Goal: Transaction & Acquisition: Purchase product/service

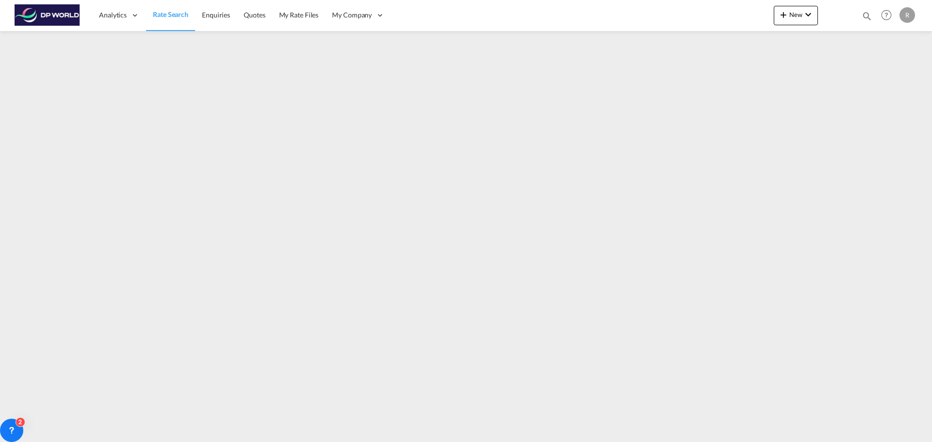
click at [165, 19] on link "Rate Search" at bounding box center [170, 16] width 49 height 32
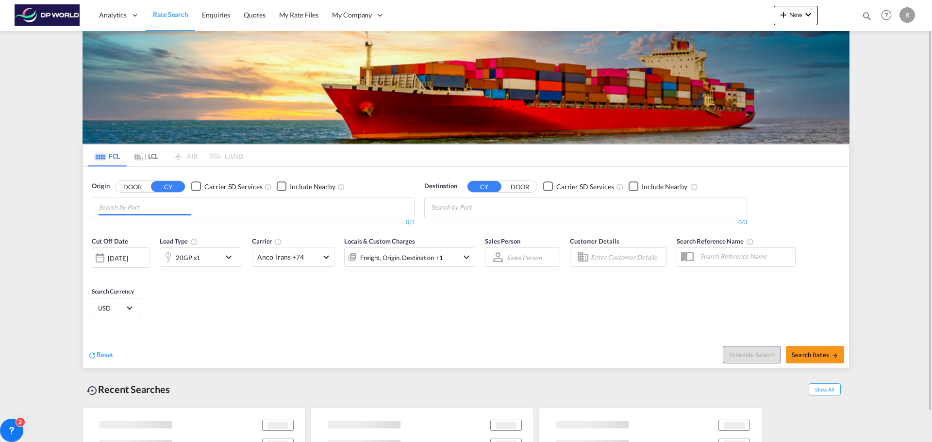
click at [157, 207] on input "Chips input." at bounding box center [145, 208] width 92 height 16
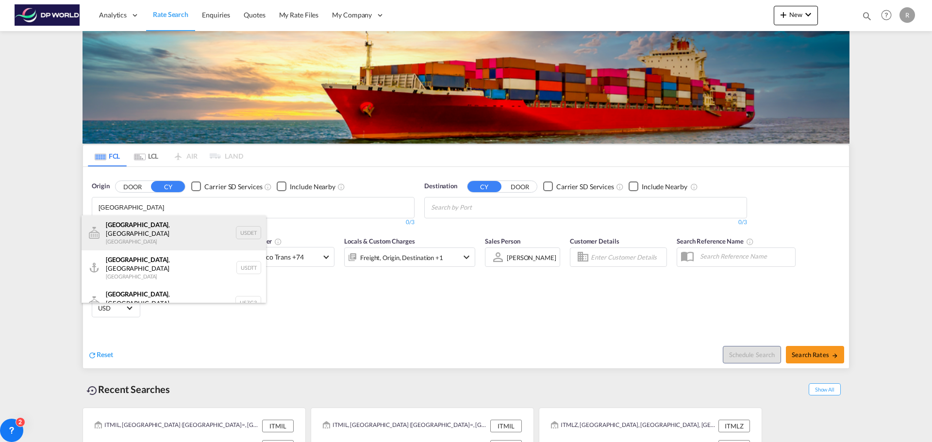
type input "[GEOGRAPHIC_DATA]"
click at [153, 237] on div "[GEOGRAPHIC_DATA] , [GEOGRAPHIC_DATA] [GEOGRAPHIC_DATA] USDET" at bounding box center [174, 233] width 184 height 35
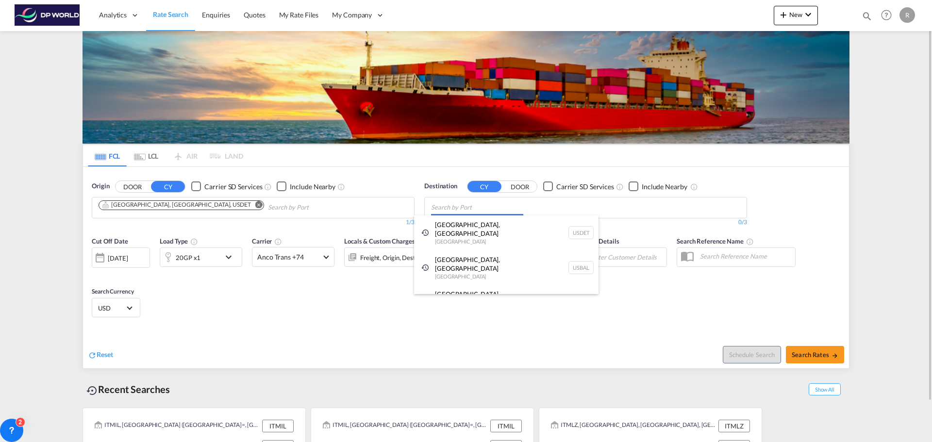
click at [489, 212] on body "Analytics Dashboard Rate Search Enquiries Quotes My Rate Files My Company" at bounding box center [466, 221] width 932 height 442
paste input "[PERSON_NAME]"
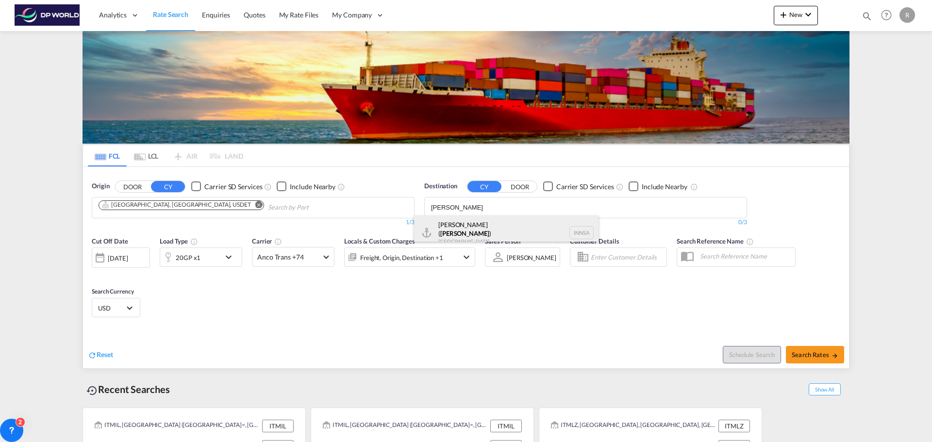
type input "[PERSON_NAME]"
click at [460, 221] on div "[PERSON_NAME] ( [GEOGRAPHIC_DATA] ) [GEOGRAPHIC_DATA] [GEOGRAPHIC_DATA]" at bounding box center [506, 233] width 184 height 35
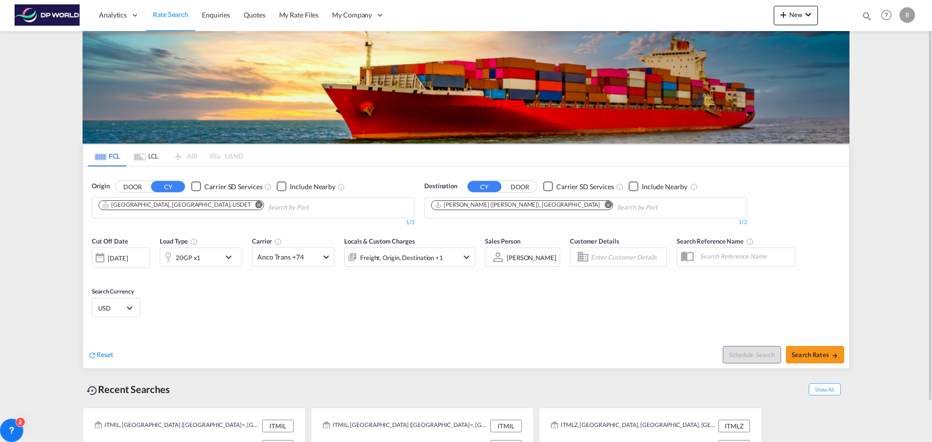
click at [226, 259] on md-icon "icon-chevron-down" at bounding box center [231, 257] width 17 height 12
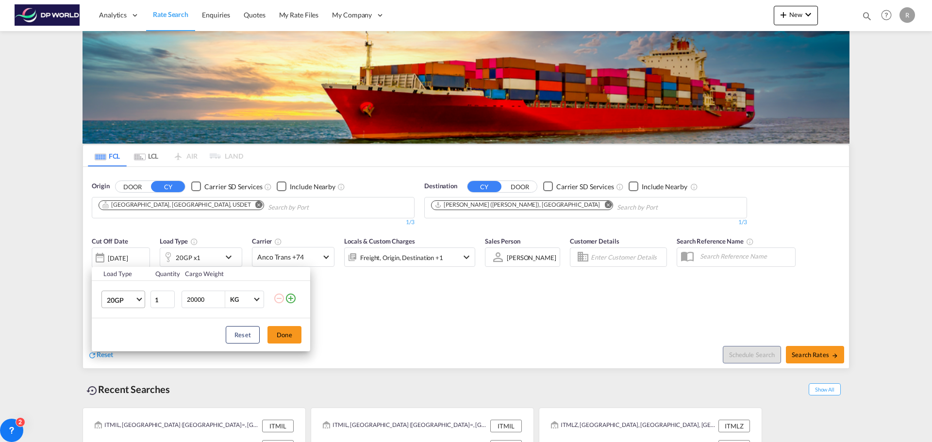
click at [142, 293] on md-select-value "20GP" at bounding box center [125, 299] width 39 height 17
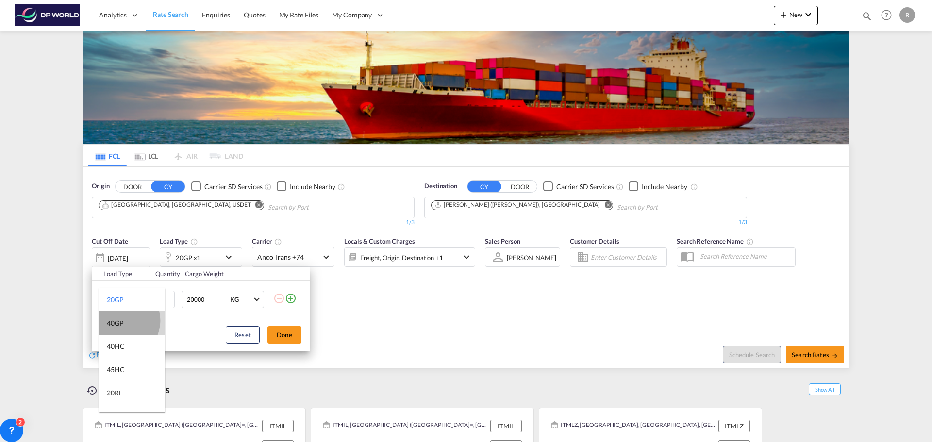
click at [123, 321] on div "40GP" at bounding box center [115, 323] width 17 height 10
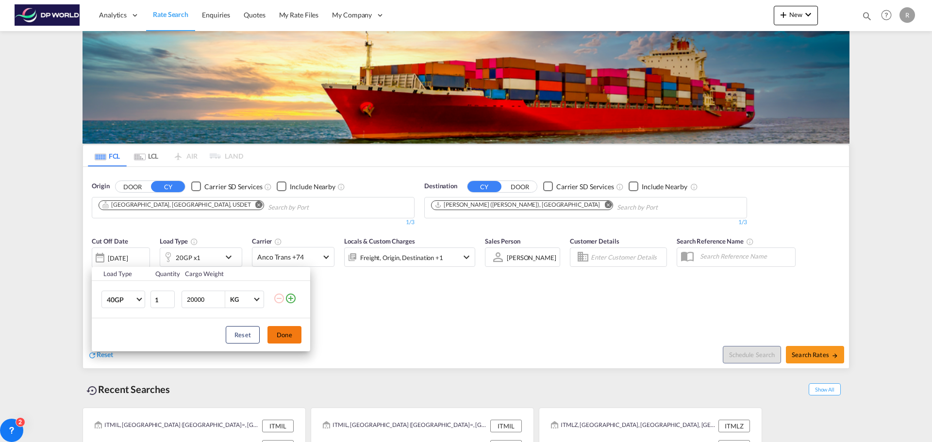
click at [285, 332] on button "Done" at bounding box center [284, 334] width 34 height 17
